Goal: Task Accomplishment & Management: Manage account settings

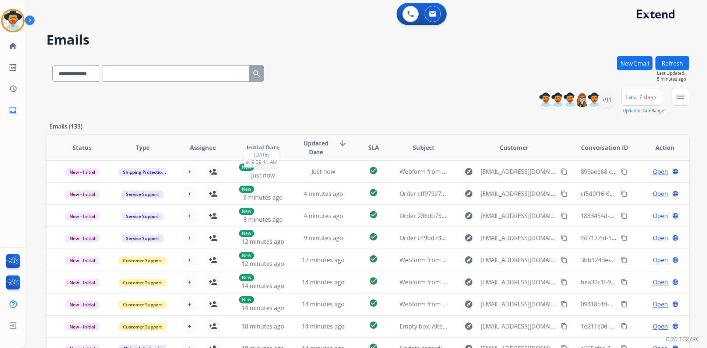
select select "**********"
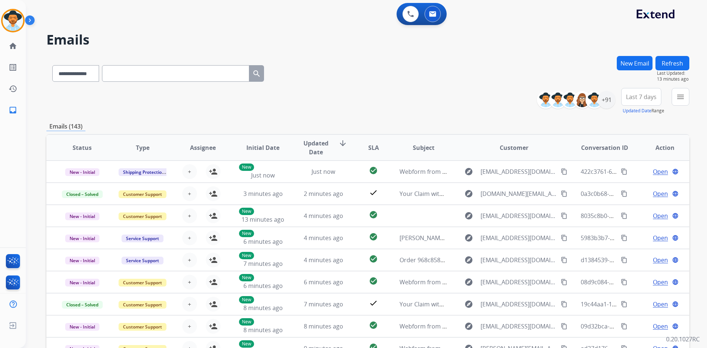
click at [13, 23] on img at bounding box center [13, 20] width 21 height 21
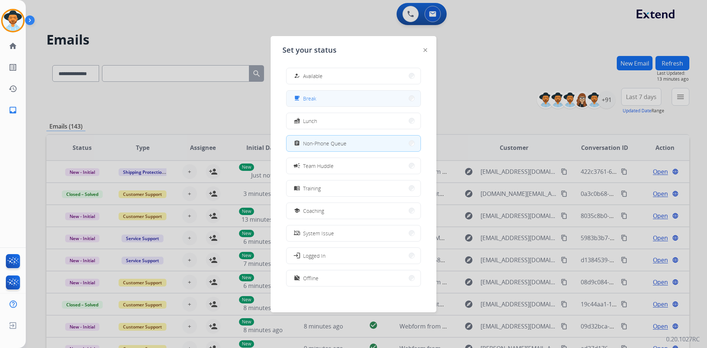
click at [327, 100] on button "free_breakfast Break" at bounding box center [354, 99] width 134 height 16
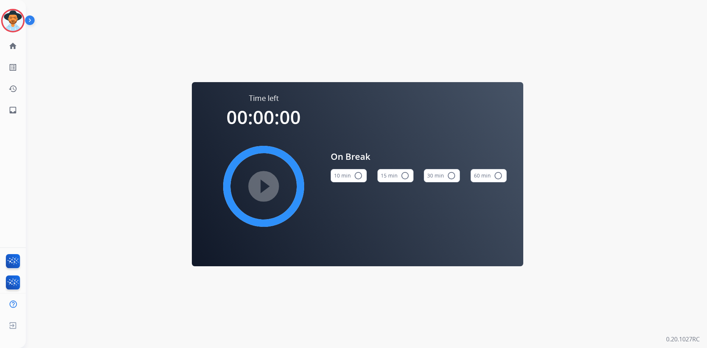
click at [407, 178] on mat-icon "radio_button_unchecked" at bounding box center [405, 175] width 9 height 9
click at [262, 189] on mat-icon "play_circle_filled" at bounding box center [263, 186] width 9 height 9
click at [15, 18] on img at bounding box center [13, 20] width 21 height 21
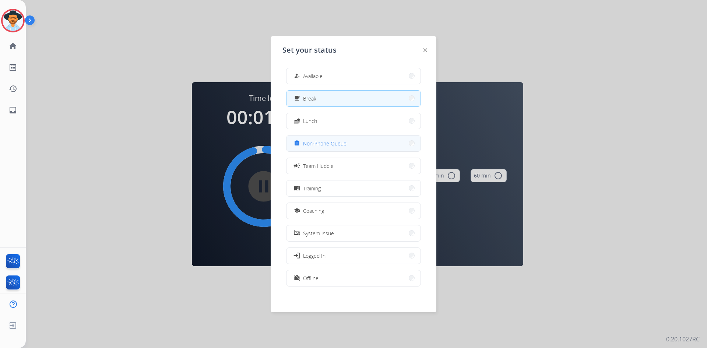
click at [334, 143] on span "Non-Phone Queue" at bounding box center [324, 144] width 43 height 8
